Goal: Navigation & Orientation: Find specific page/section

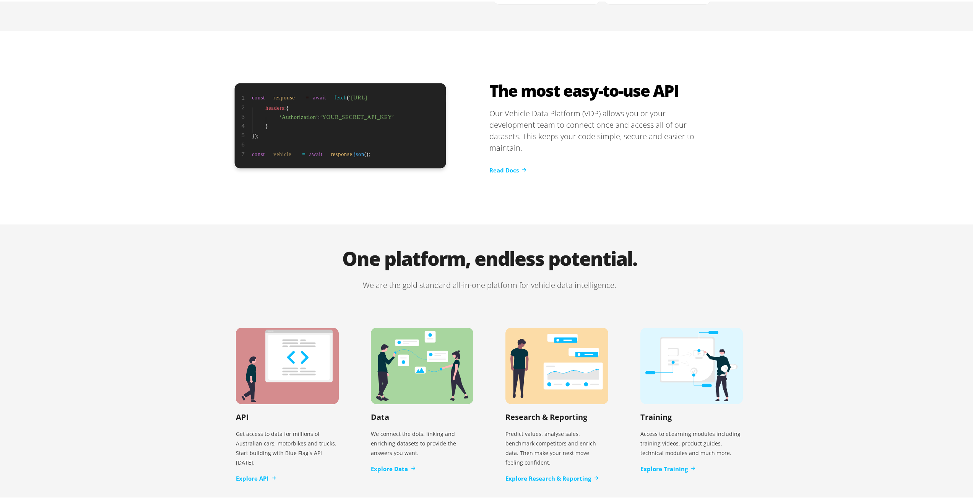
scroll to position [1414, 0]
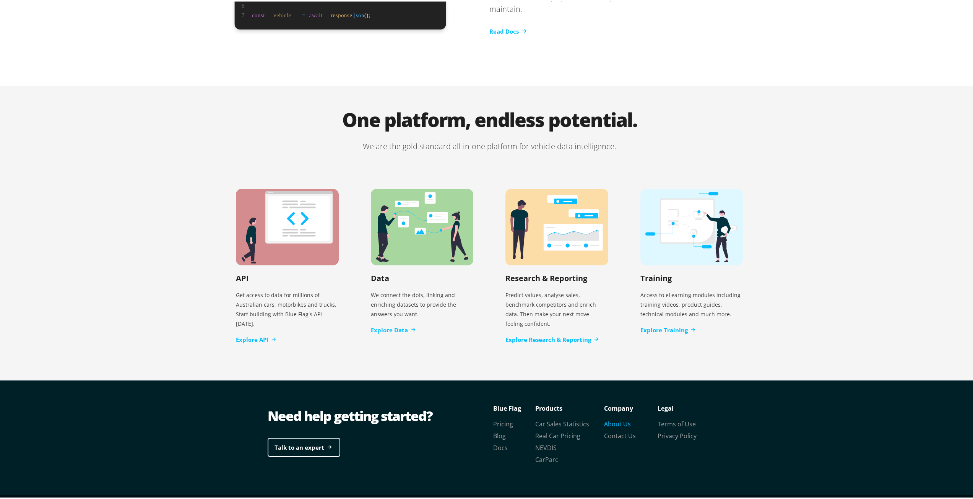
click at [610, 418] on link "About Us" at bounding box center [617, 422] width 27 height 8
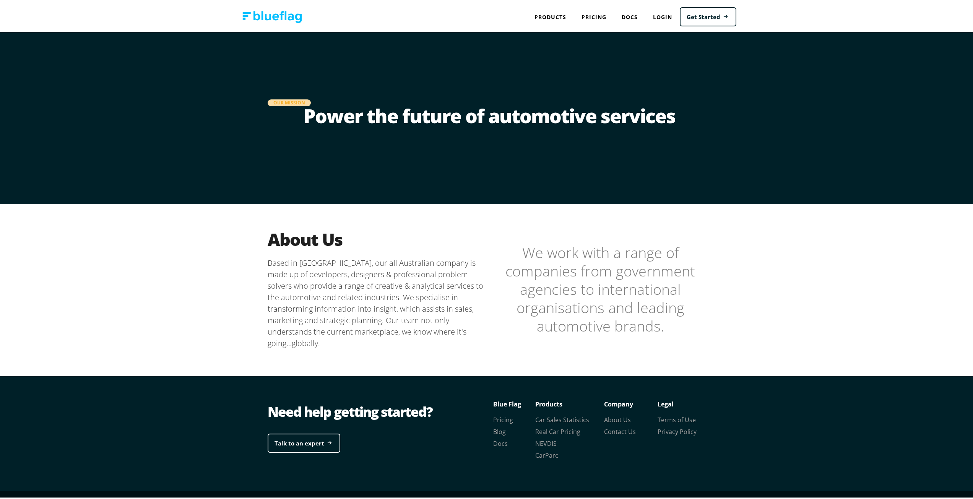
scroll to position [14, 0]
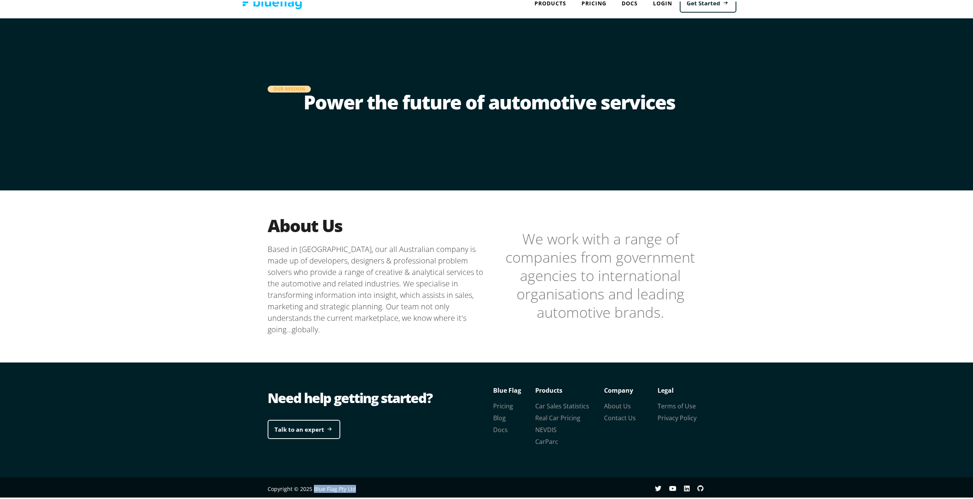
drag, startPoint x: 356, startPoint y: 488, endPoint x: 310, endPoint y: 488, distance: 46.3
click at [310, 488] on div "Copyright © 2025 Blue Flag Pty Ltd" at bounding box center [379, 487] width 222 height 23
copy span "Blue Flag Pty Ltd"
